Goal: Check status

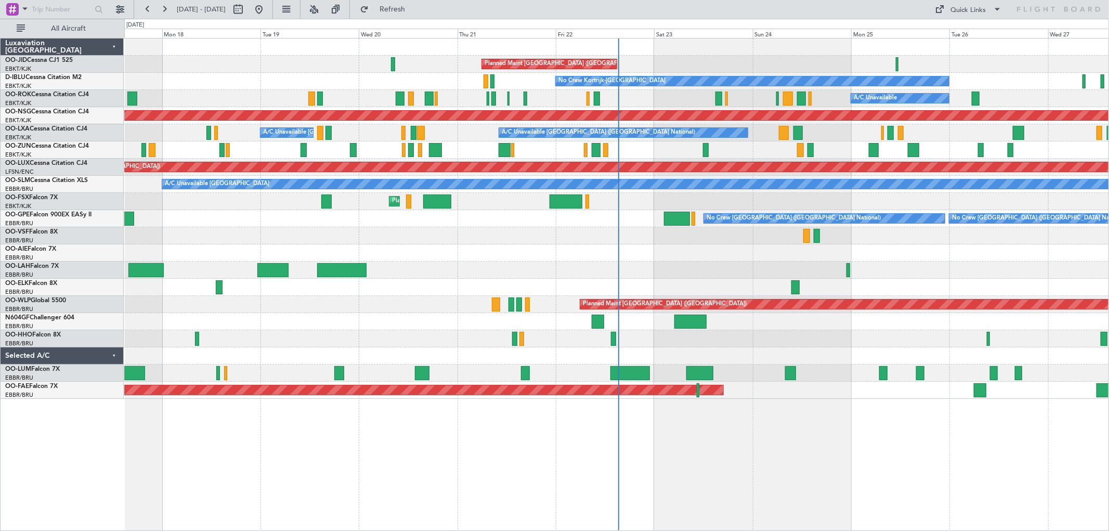
click at [401, 287] on div "Planned Maint [GEOGRAPHIC_DATA] ([GEOGRAPHIC_DATA]) No Crew Kortrijk-[GEOGRAPHI…" at bounding box center [616, 218] width 984 height 360
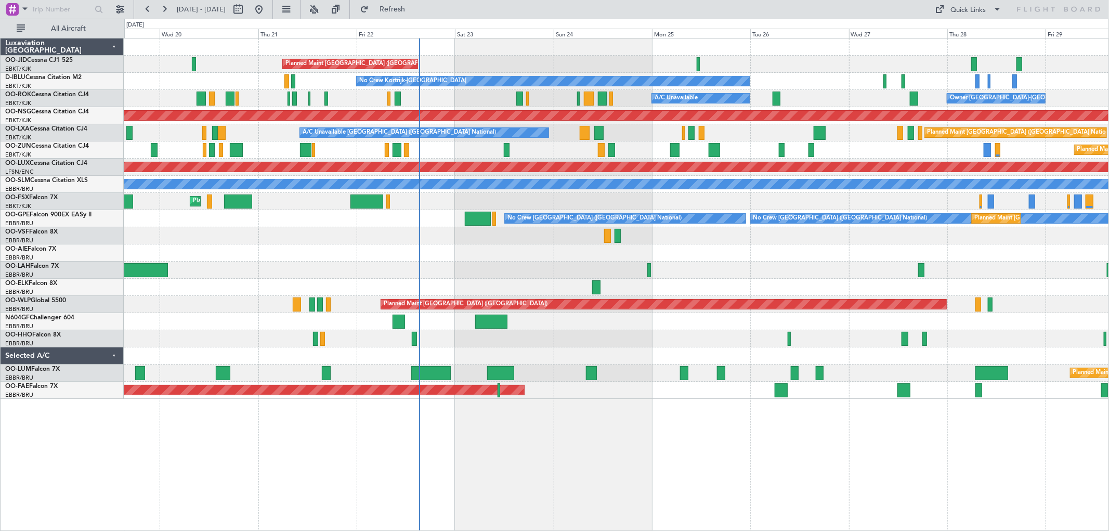
click at [287, 267] on div "Planned Maint Paris (Le Bourget) No Crew Kortrijk-Wevelgem A/C Unavailable Owne…" at bounding box center [616, 218] width 984 height 360
